Goal: Task Accomplishment & Management: Manage account settings

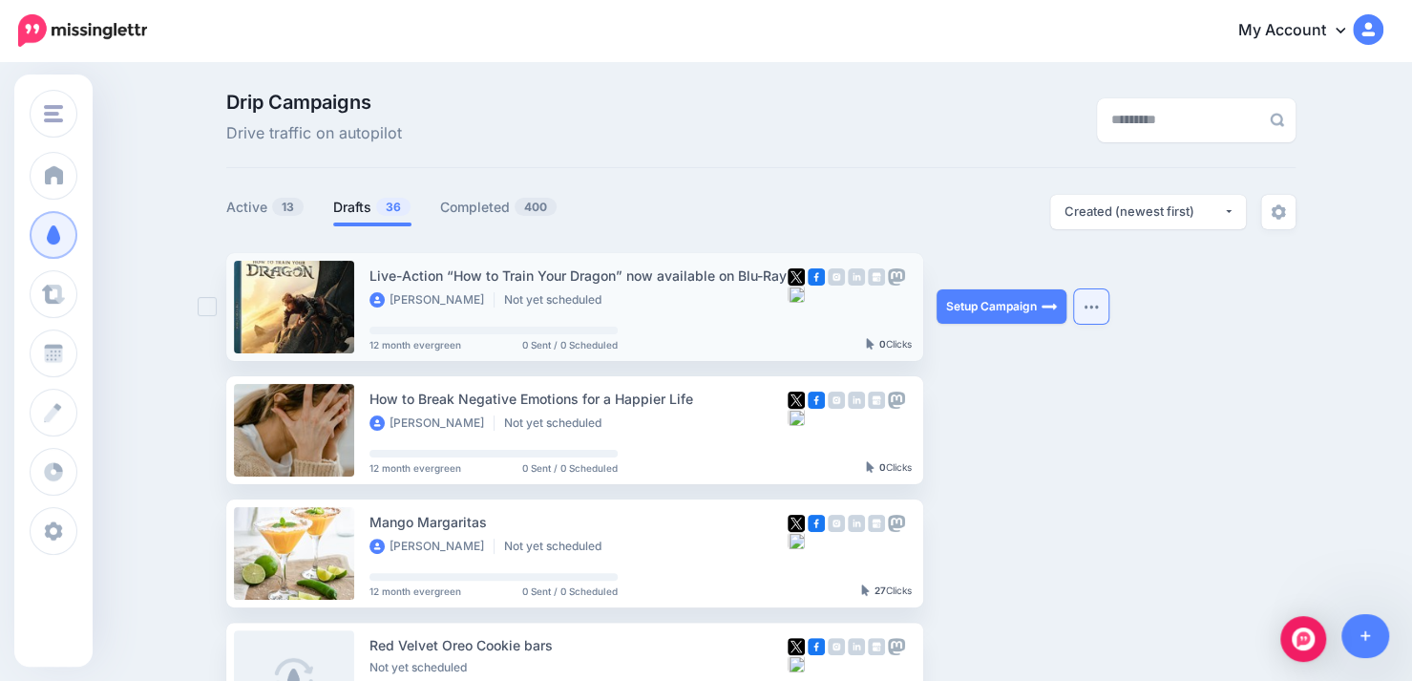
click at [1103, 312] on button "button" at bounding box center [1091, 306] width 34 height 34
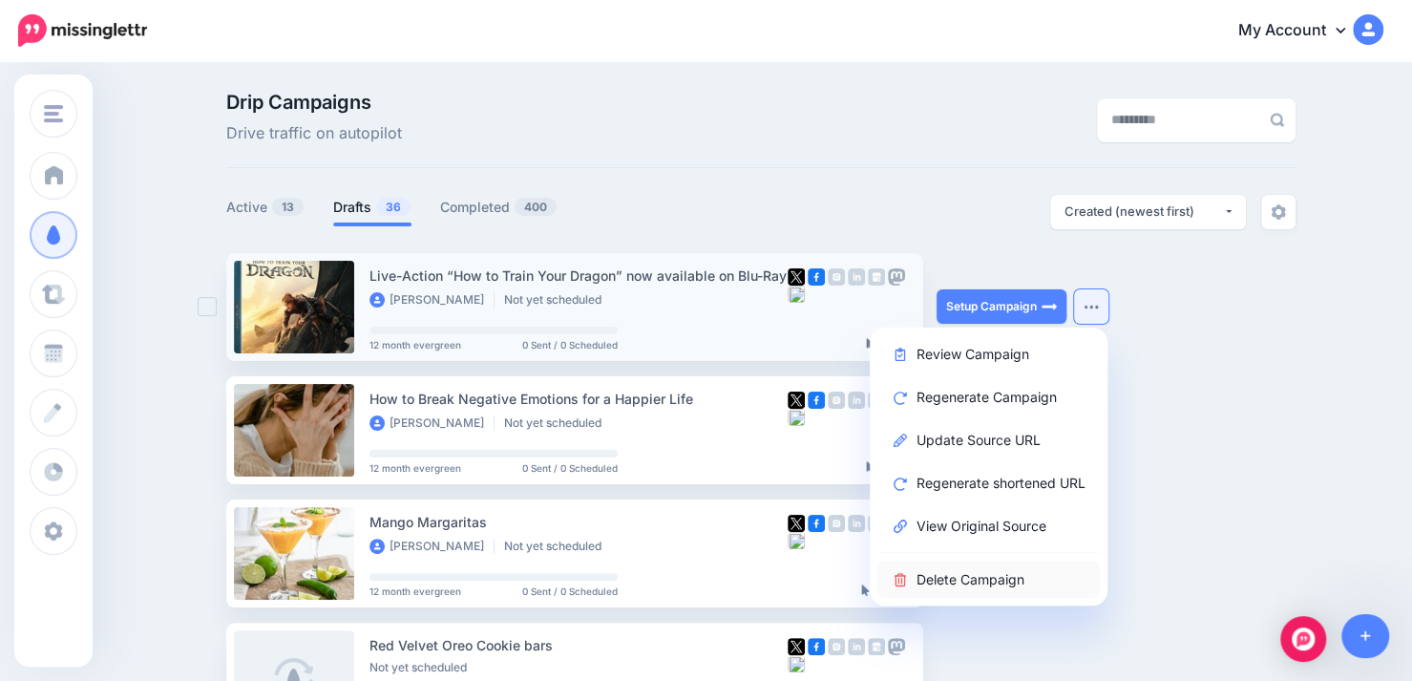
click at [1017, 581] on link "Delete Campaign" at bounding box center [988, 578] width 222 height 37
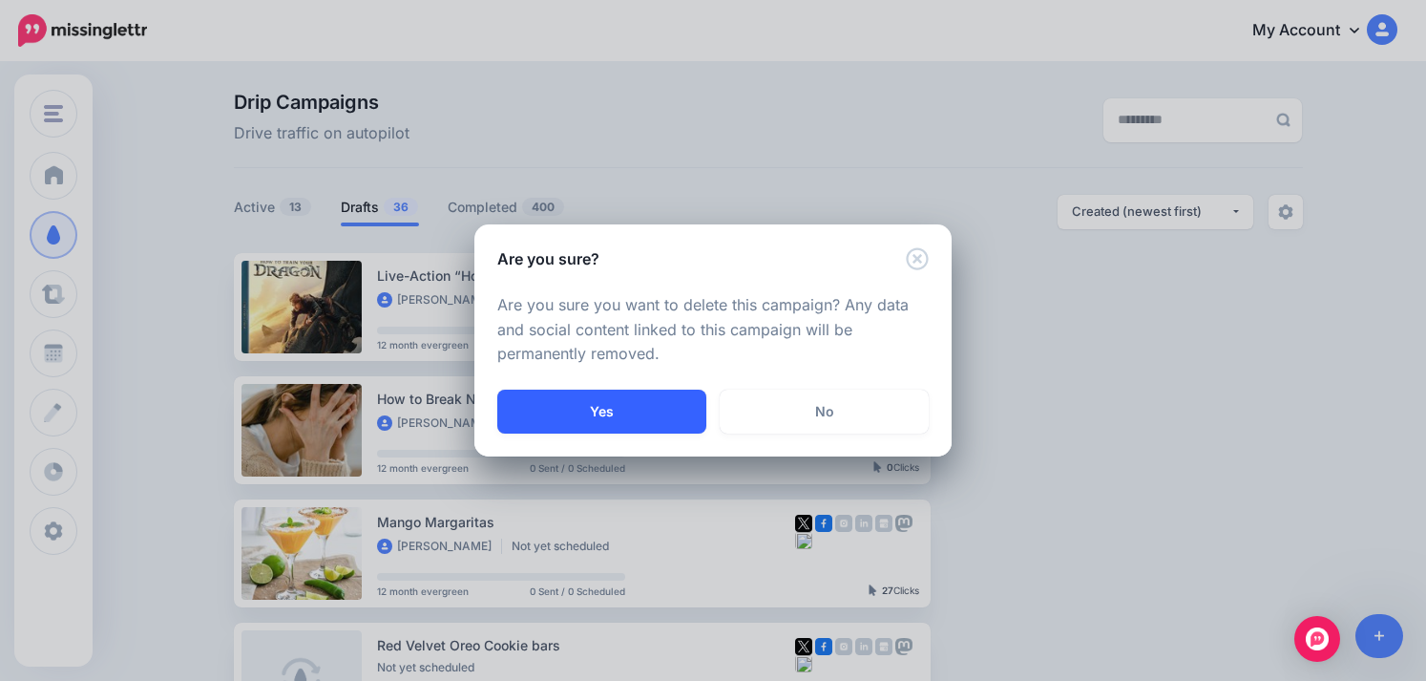
click at [662, 416] on button "Yes" at bounding box center [601, 412] width 209 height 44
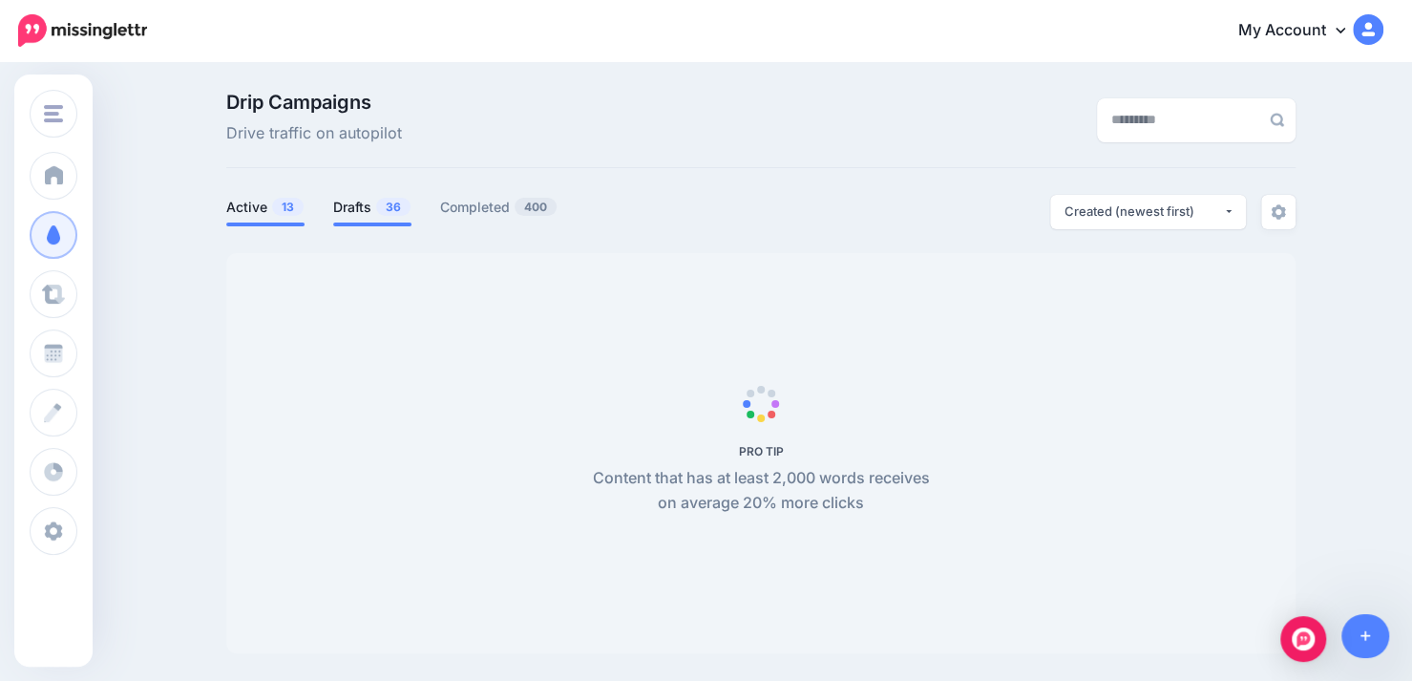
click at [344, 213] on link "Drafts 36" at bounding box center [372, 207] width 78 height 23
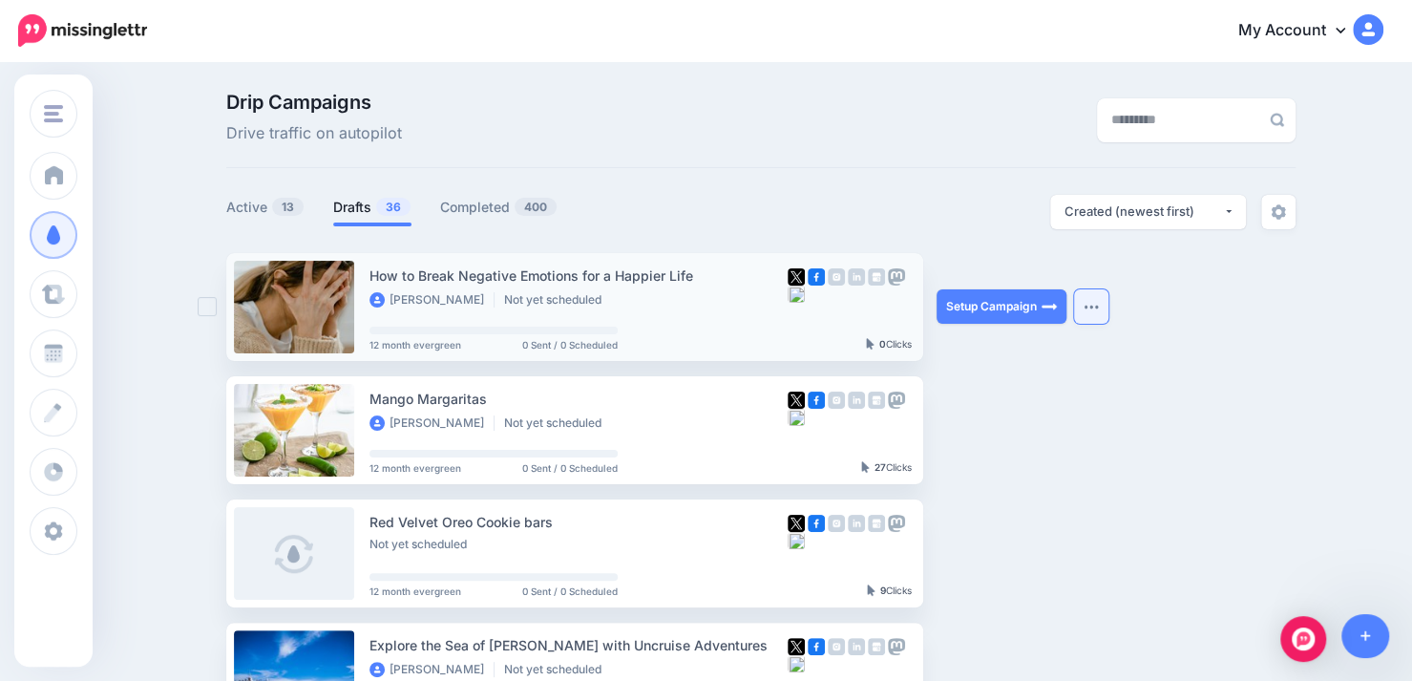
click at [1098, 306] on img "button" at bounding box center [1091, 307] width 15 height 6
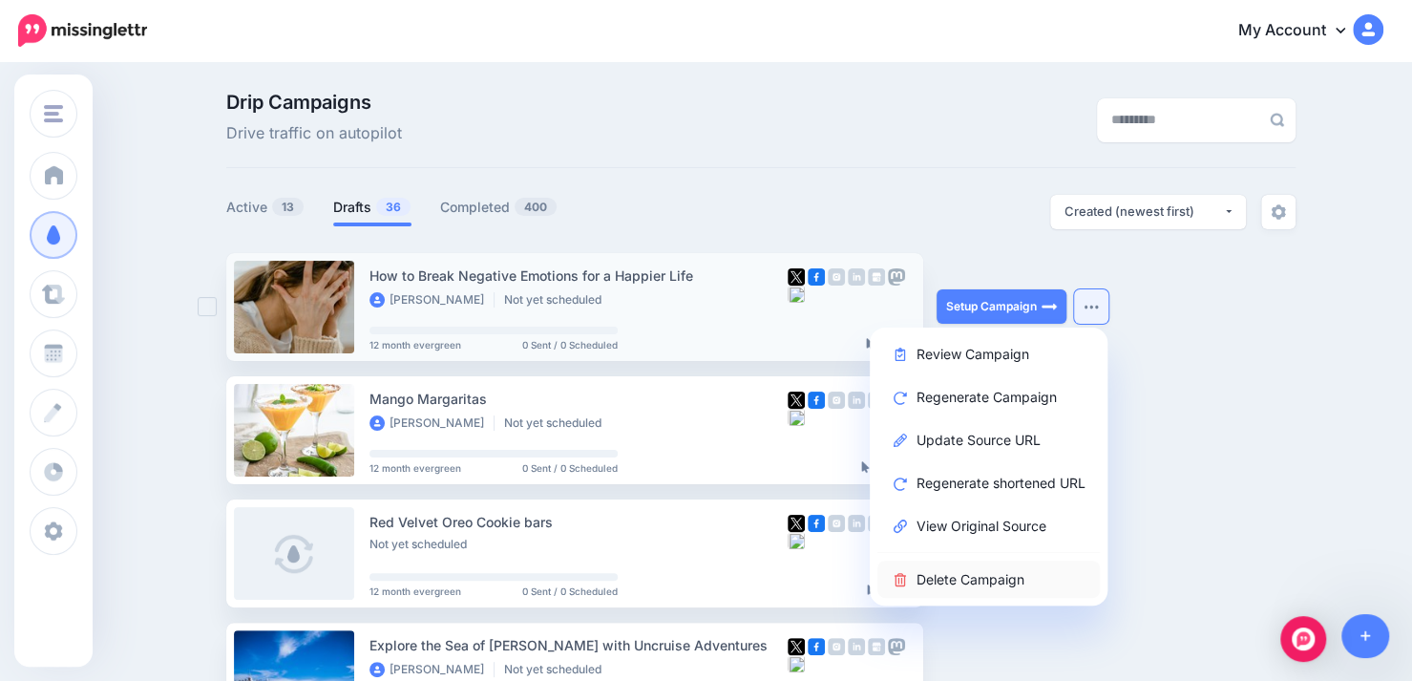
click at [999, 586] on link "Delete Campaign" at bounding box center [988, 578] width 222 height 37
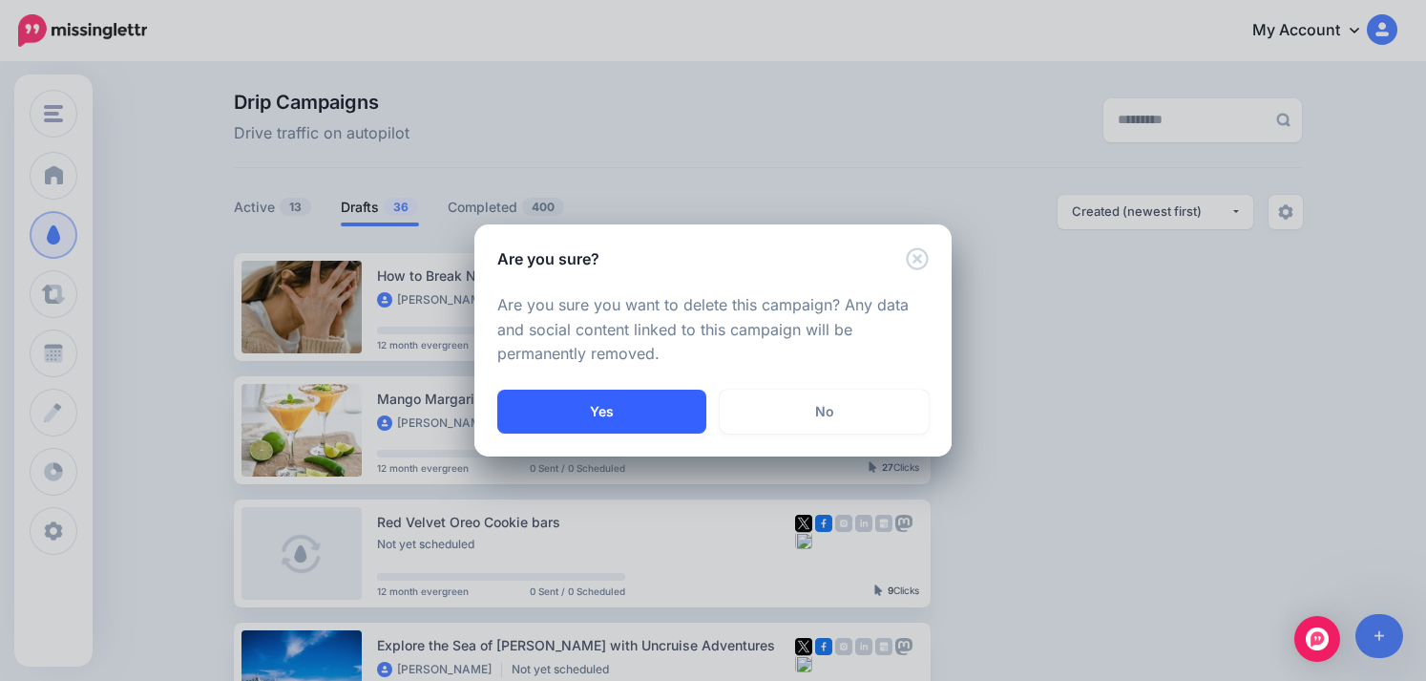
click at [684, 413] on button "Yes" at bounding box center [601, 412] width 209 height 44
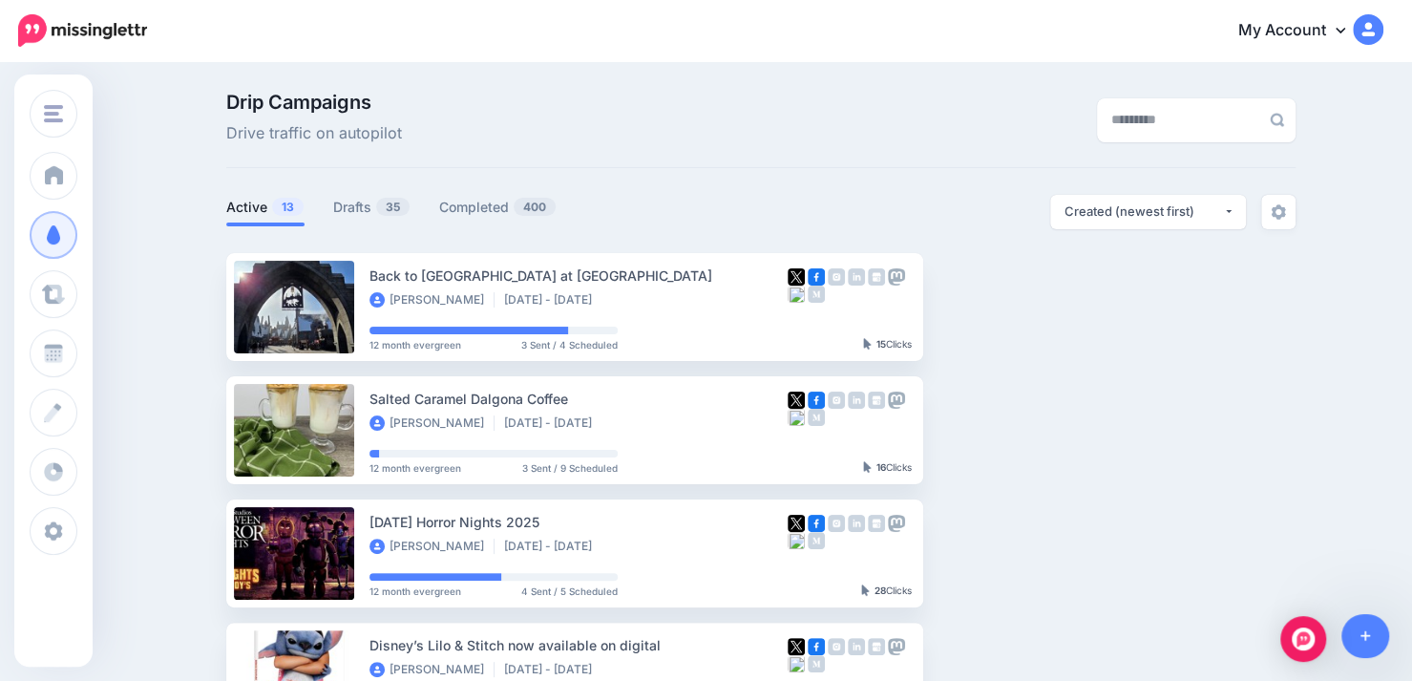
click at [372, 205] on link "Drafts 35" at bounding box center [371, 207] width 77 height 23
